Goal: Information Seeking & Learning: Learn about a topic

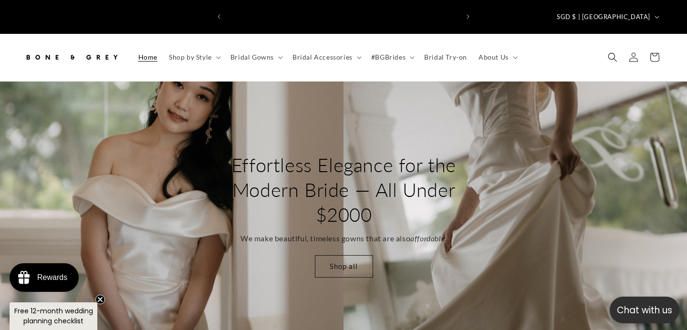
scroll to position [0, 464]
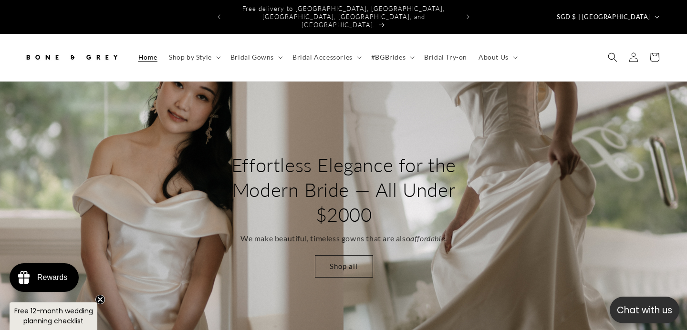
click at [102, 300] on circle "Close teaser" at bounding box center [100, 300] width 9 height 9
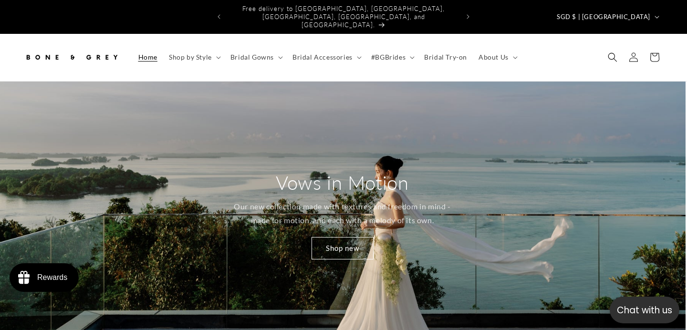
scroll to position [0, 0]
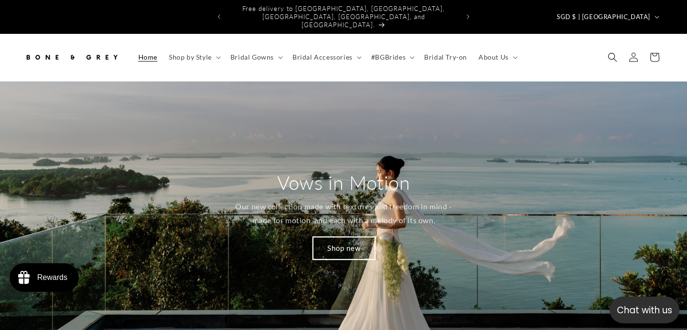
click at [332, 237] on link "Shop new" at bounding box center [344, 248] width 62 height 22
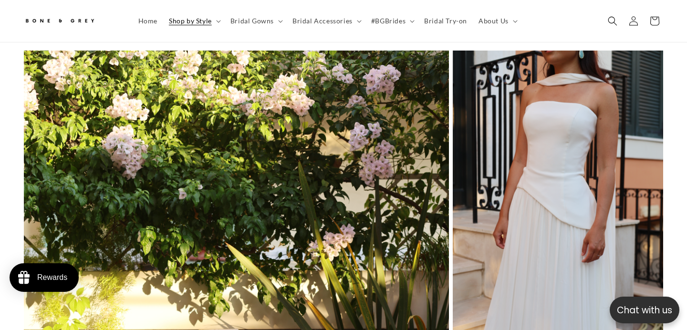
scroll to position [0, 464]
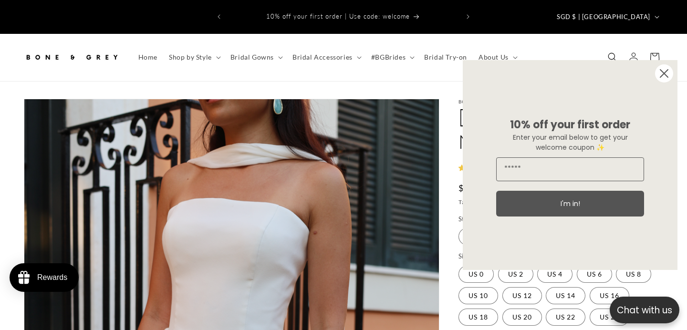
click at [663, 69] on circle "Close dialog" at bounding box center [664, 73] width 18 height 18
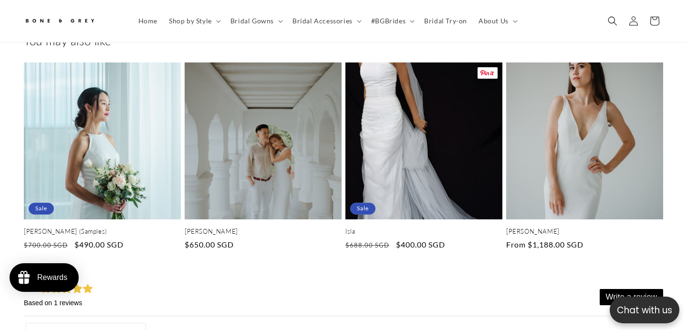
scroll to position [2904, 0]
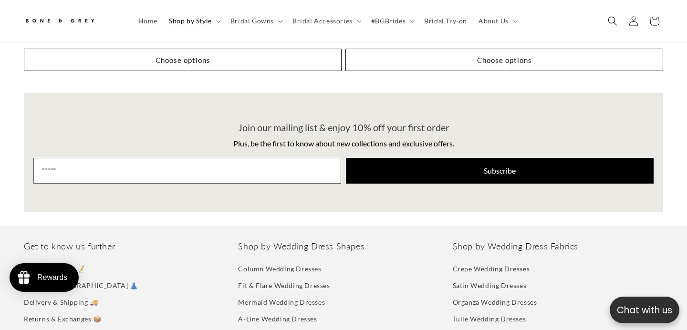
scroll to position [4558, 0]
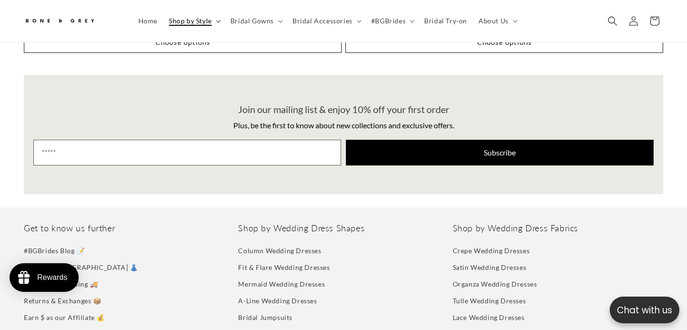
click at [216, 24] on summary "Shop by Style" at bounding box center [194, 21] width 62 height 20
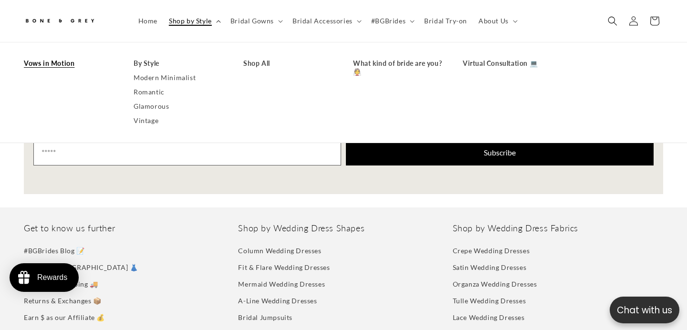
scroll to position [0, 464]
click at [173, 82] on link "Modern Minimalist" at bounding box center [179, 78] width 91 height 14
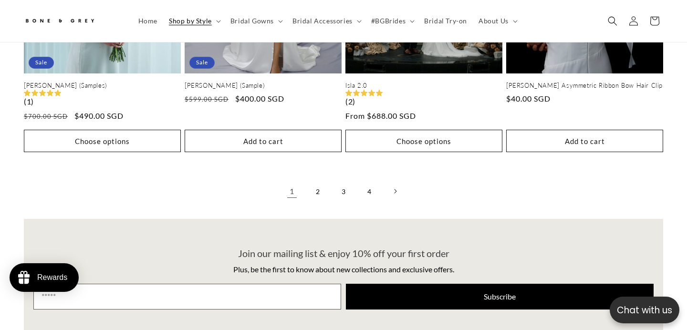
scroll to position [2131, 0]
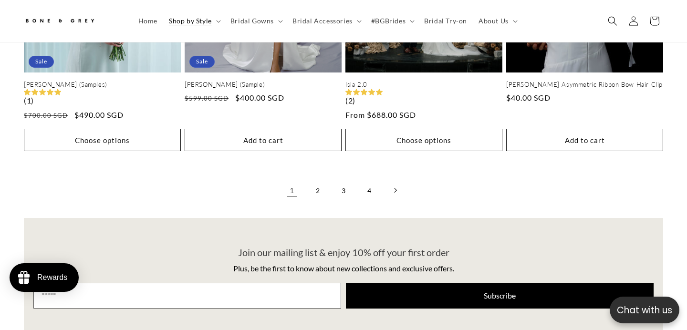
click at [397, 196] on link "Next page" at bounding box center [395, 190] width 21 height 21
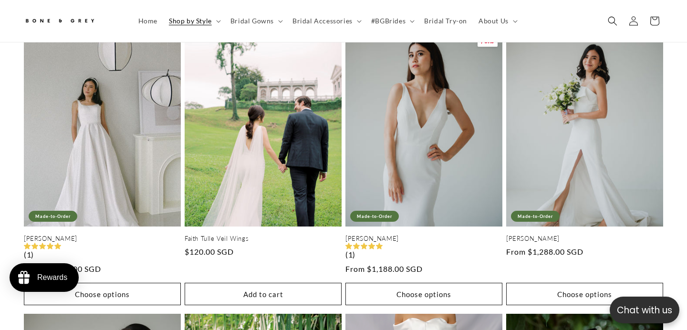
scroll to position [0, 232]
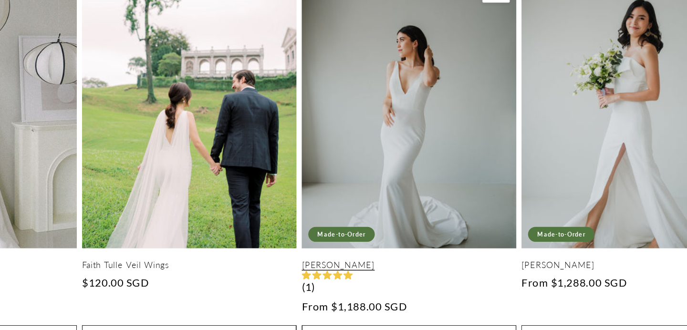
click at [472, 235] on link "Michelle" at bounding box center [424, 239] width 157 height 8
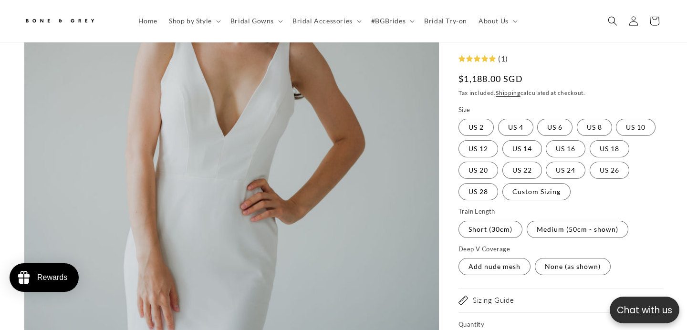
scroll to position [281, 0]
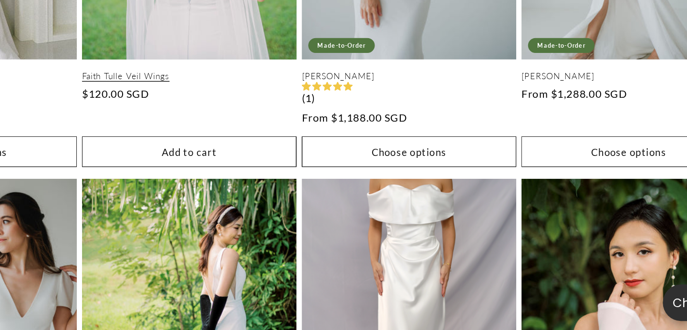
scroll to position [1504, 0]
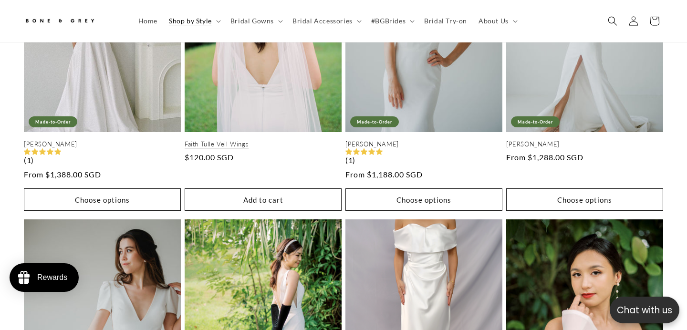
click at [256, 140] on link "Faith Tulle Veil Wings" at bounding box center [263, 144] width 157 height 8
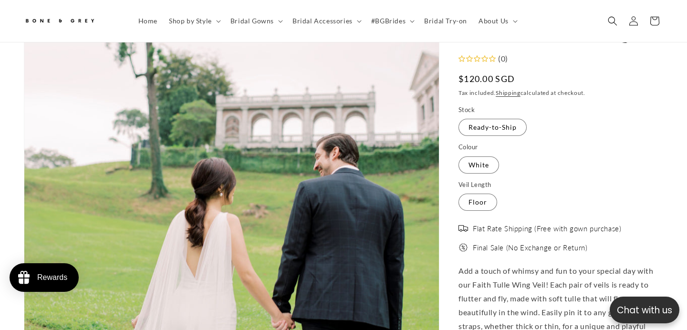
scroll to position [197, 0]
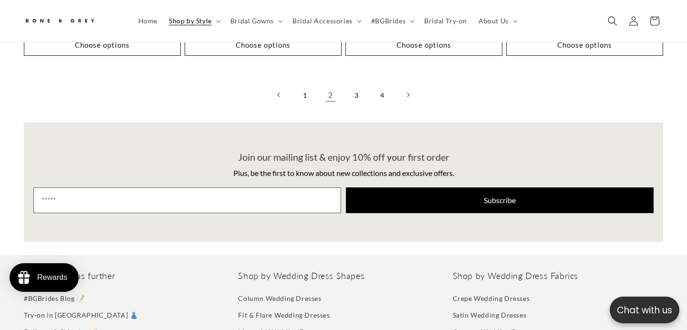
scroll to position [2190, 0]
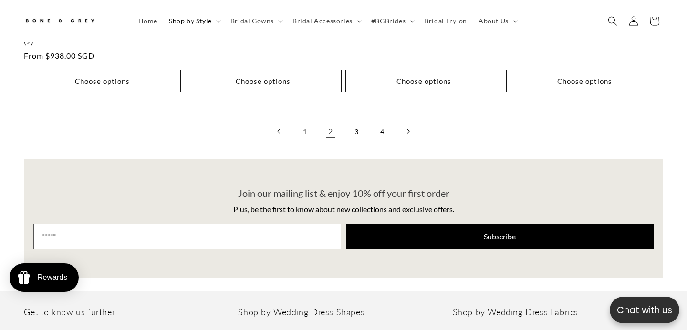
click at [409, 130] on icon "Next page" at bounding box center [408, 131] width 3 height 5
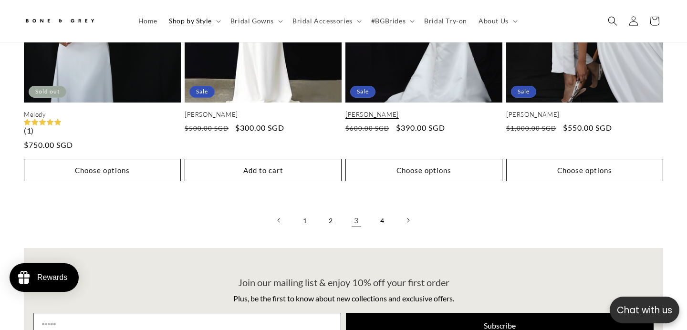
scroll to position [2121, 0]
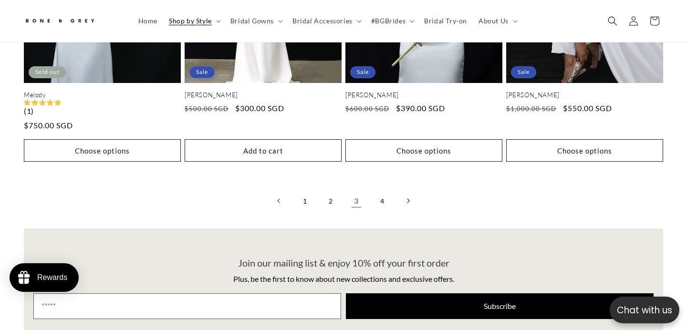
click at [409, 201] on icon "Next page" at bounding box center [408, 201] width 3 height 5
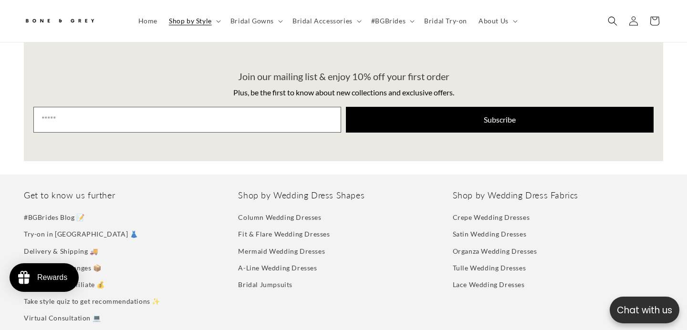
scroll to position [897, 0]
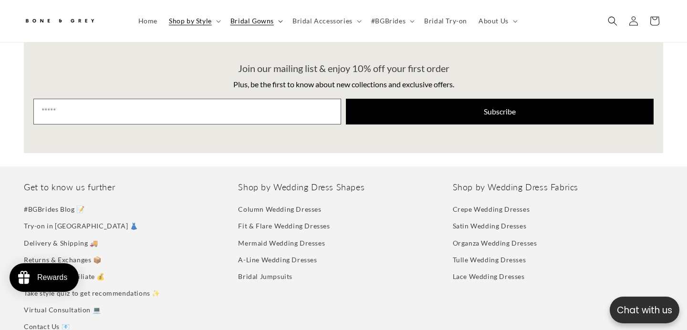
click at [279, 21] on icon at bounding box center [280, 21] width 5 height 3
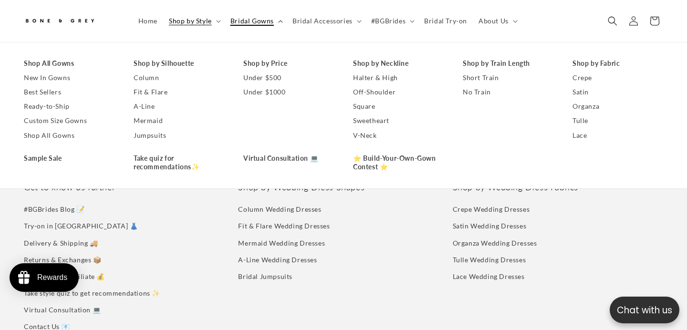
scroll to position [0, 0]
click at [262, 156] on link "Virtual Consultation 💻" at bounding box center [288, 158] width 91 height 14
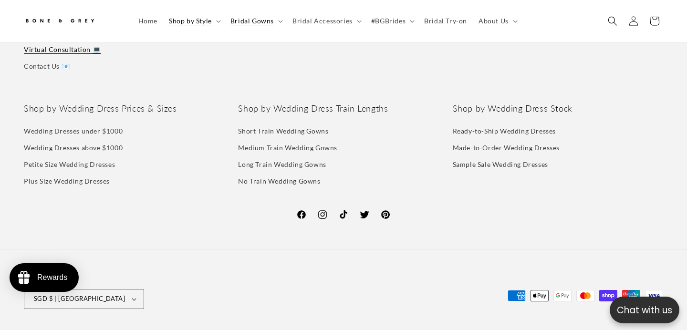
scroll to position [0, 464]
click at [500, 156] on link "Sample Sale Wedding Dresses" at bounding box center [500, 164] width 95 height 17
